Goal: Browse casually

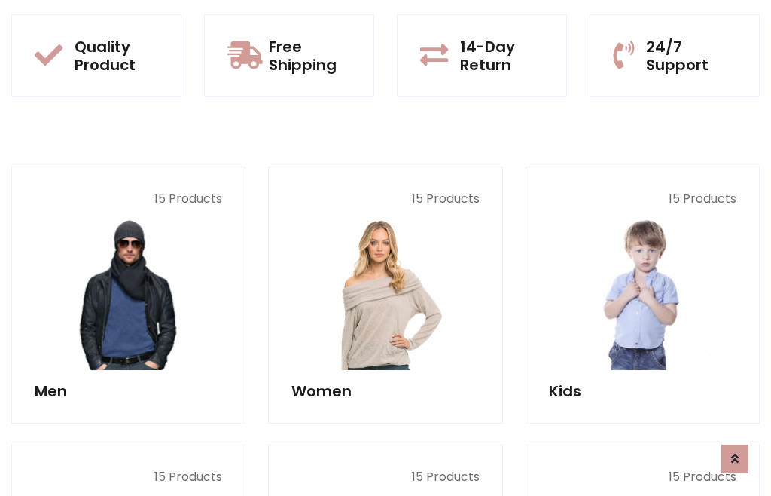
scroll to position [1227, 0]
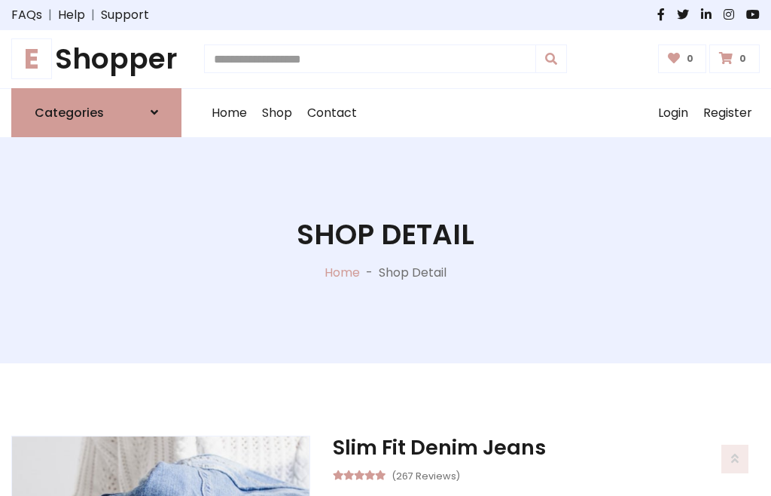
click at [96, 59] on h1 "E Shopper" at bounding box center [96, 59] width 170 height 34
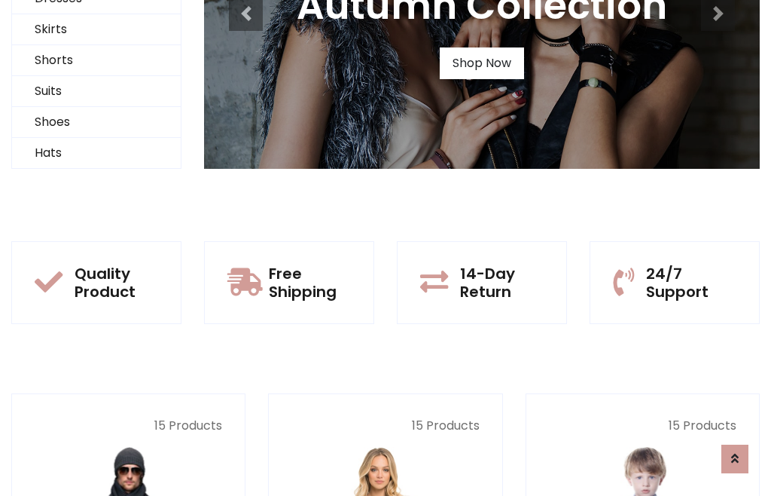
scroll to position [145, 0]
